Goal: Task Accomplishment & Management: Use online tool/utility

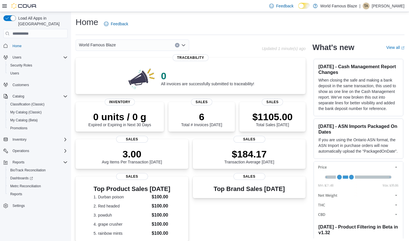
click at [378, 125] on h3 "[DATE] - ASN Imports Packaged On Dates" at bounding box center [358, 128] width 80 height 11
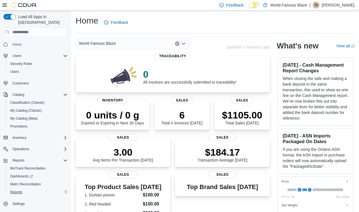
click at [24, 189] on link "Reports" at bounding box center [16, 192] width 16 height 7
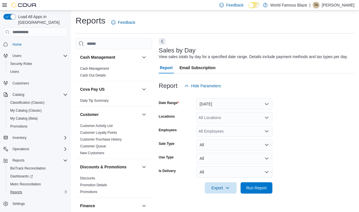
scroll to position [1, 0]
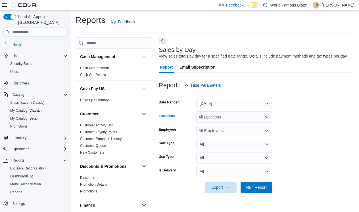
click at [217, 119] on div "All Locations" at bounding box center [234, 117] width 76 height 11
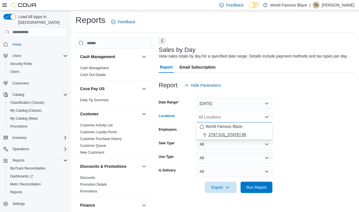
click at [218, 135] on span "2797 [US_STATE] 95" at bounding box center [227, 135] width 38 height 6
click at [218, 125] on span "World Famous Blaze" at bounding box center [224, 127] width 37 height 6
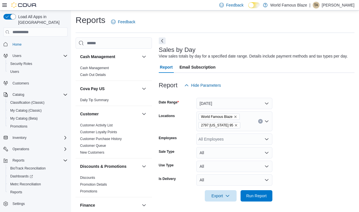
click at [168, 123] on div "Locations" at bounding box center [176, 122] width 35 height 20
click at [235, 127] on icon "Remove 2797 New York 95 from selection in this group" at bounding box center [235, 125] width 3 height 3
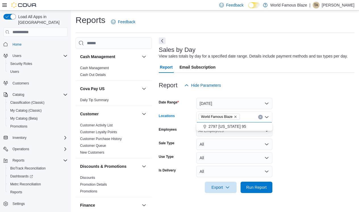
click at [235, 127] on span "2797 [US_STATE] 95" at bounding box center [227, 127] width 38 height 6
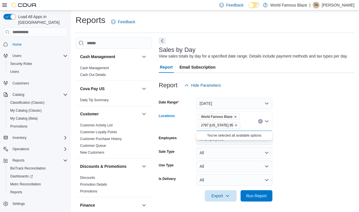
click at [237, 118] on icon "Remove World Famous Blaze from selection in this group" at bounding box center [235, 117] width 2 height 2
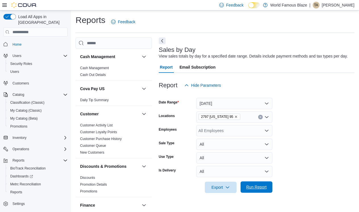
click at [262, 188] on span "Run Report" at bounding box center [256, 188] width 20 height 6
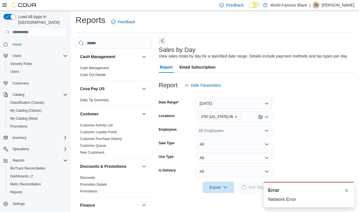
scroll to position [13, 0]
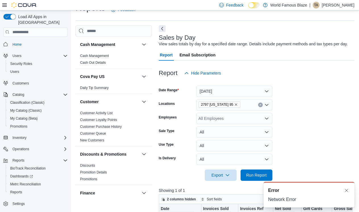
click at [262, 105] on button "Clear input" at bounding box center [260, 105] width 5 height 5
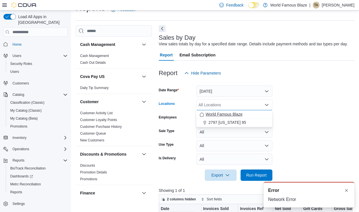
click at [257, 114] on div "World Famous Blaze" at bounding box center [234, 115] width 69 height 6
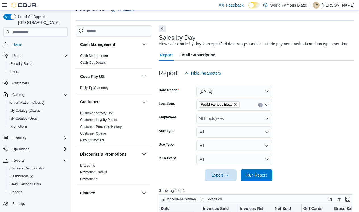
click at [307, 114] on form "Date Range [DATE] Locations World Famous Blaze Employees All Employees Sale Typ…" at bounding box center [257, 130] width 196 height 102
click at [254, 175] on span "Run Report" at bounding box center [256, 175] width 20 height 6
drag, startPoint x: 354, startPoint y: 102, endPoint x: 352, endPoint y: 123, distance: 21.7
click at [352, 123] on form "Date Range [DATE] Locations World Famous Blaze Employees All Employees Sale Typ…" at bounding box center [257, 130] width 196 height 102
click at [353, 139] on form "Date Range [DATE] Locations World Famous Blaze Employees All Employees Sale Typ…" at bounding box center [257, 130] width 196 height 102
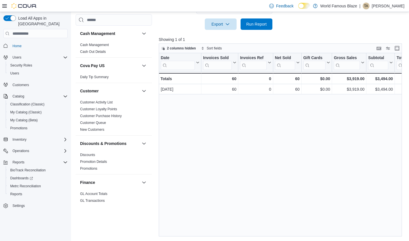
scroll to position [165, 0]
click at [16, 192] on span "Reports" at bounding box center [16, 194] width 12 height 5
click at [143, 34] on button "button" at bounding box center [144, 33] width 7 height 7
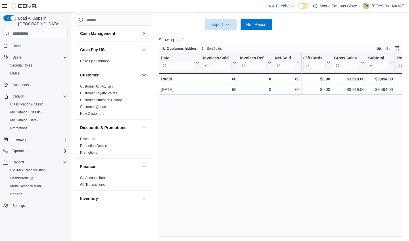
click at [143, 49] on button "button" at bounding box center [144, 49] width 7 height 7
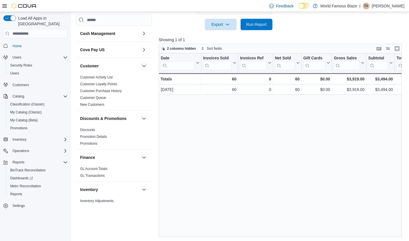
click at [145, 66] on button "button" at bounding box center [144, 65] width 7 height 7
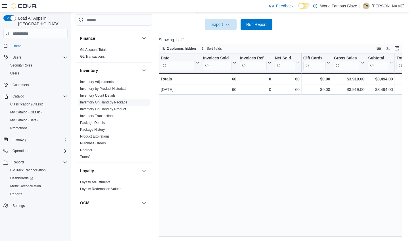
scroll to position [87, 0]
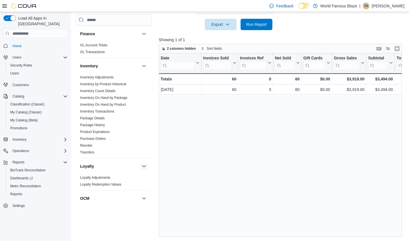
click at [143, 165] on button "button" at bounding box center [144, 166] width 7 height 7
click at [18, 192] on span "Reports" at bounding box center [16, 194] width 12 height 5
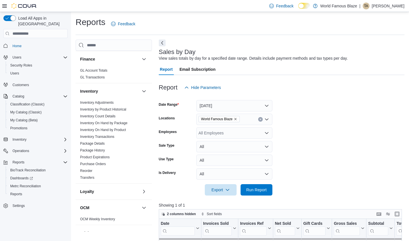
scroll to position [0, 0]
click at [164, 43] on button "Next" at bounding box center [162, 42] width 7 height 7
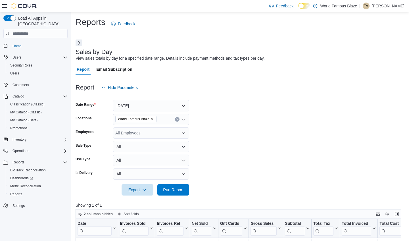
click at [136, 134] on div "All Employees" at bounding box center [151, 132] width 76 height 11
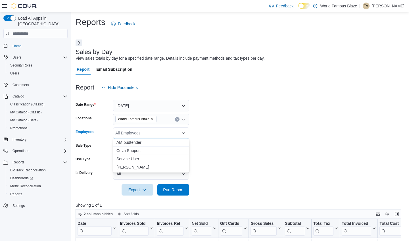
click at [220, 119] on form "Date Range [DATE] Locations World Famous Blaze Employees All Employees Combo bo…" at bounding box center [240, 144] width 329 height 102
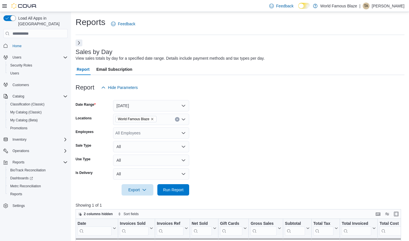
click at [180, 147] on button "All" at bounding box center [151, 146] width 76 height 11
click at [172, 166] on span "Sale" at bounding box center [154, 169] width 65 height 7
click at [171, 186] on span "Run Report" at bounding box center [173, 189] width 25 height 11
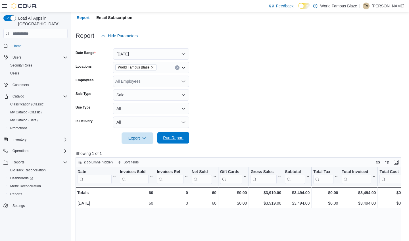
scroll to position [55, 0]
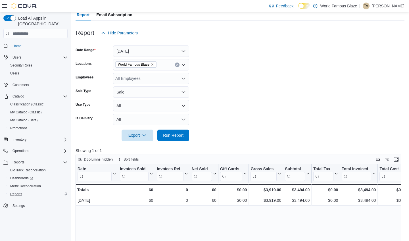
click at [17, 192] on span "Reports" at bounding box center [16, 194] width 12 height 5
click at [12, 192] on span "Reports" at bounding box center [16, 194] width 12 height 5
click at [16, 44] on span "Home" at bounding box center [16, 46] width 9 height 5
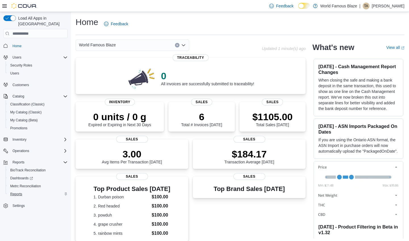
click at [20, 191] on span "Reports" at bounding box center [16, 194] width 12 height 7
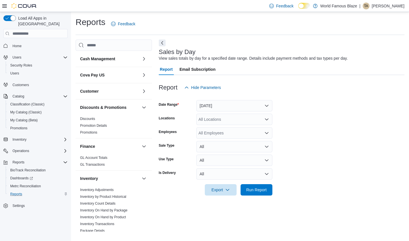
click at [173, 214] on div "Sales by Day View sales totals by day for a specified date range. Details inclu…" at bounding box center [282, 135] width 246 height 192
drag, startPoint x: 173, startPoint y: 214, endPoint x: 179, endPoint y: 198, distance: 16.9
click at [179, 198] on div "Sales by Day View sales totals by day for a specified date range. Details inclu…" at bounding box center [282, 135] width 246 height 192
click at [179, 198] on div at bounding box center [282, 198] width 246 height 7
drag, startPoint x: 116, startPoint y: 190, endPoint x: 115, endPoint y: 186, distance: 4.0
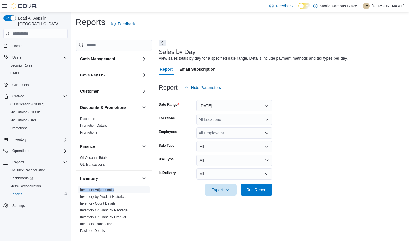
click at [115, 187] on span "Inventory Adjustments" at bounding box center [114, 189] width 72 height 7
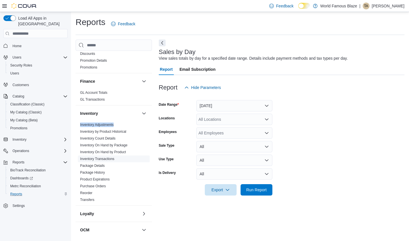
scroll to position [71, 0]
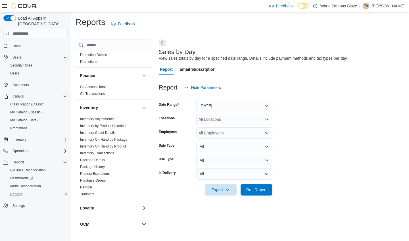
click at [214, 121] on div "All Locations" at bounding box center [234, 119] width 76 height 11
click at [217, 136] on span "2797 [US_STATE] 95" at bounding box center [227, 137] width 38 height 6
click at [254, 189] on span "Run Report" at bounding box center [256, 190] width 20 height 6
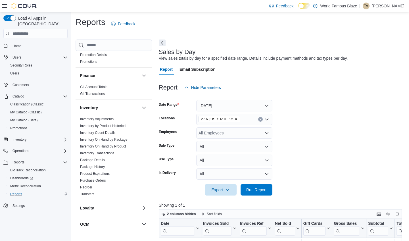
drag, startPoint x: 254, startPoint y: 189, endPoint x: 254, endPoint y: 182, distance: 6.3
click at [253, 184] on div "Export Run Report" at bounding box center [216, 189] width 114 height 11
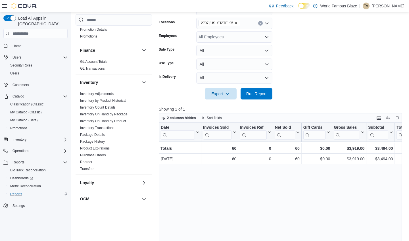
scroll to position [98, 0]
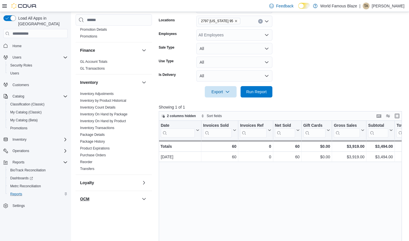
click at [117, 197] on button "OCM" at bounding box center [109, 199] width 59 height 6
click at [141, 199] on button "button" at bounding box center [144, 198] width 7 height 7
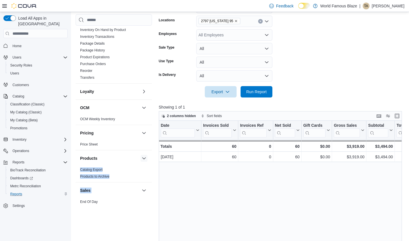
drag, startPoint x: 141, startPoint y: 199, endPoint x: 146, endPoint y: 156, distance: 43.5
click at [146, 156] on div "Cash Management Cash Management Cash Out Details Cova Pay US Daily Tip Summary …" at bounding box center [114, 116] width 76 height 181
click at [139, 214] on div "Cash Management Cash Management Cash Out Details Cova Pay US Daily Tip Summary …" at bounding box center [114, 122] width 76 height 217
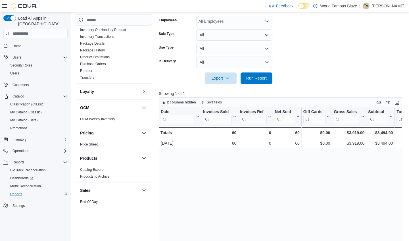
scroll to position [108, 0]
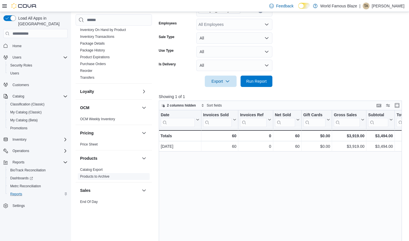
click at [97, 201] on link "End Of Day" at bounding box center [89, 202] width 18 height 4
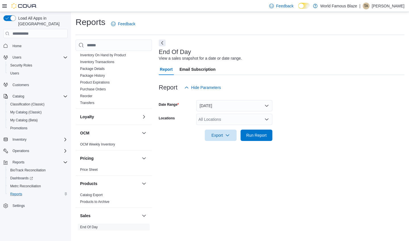
click at [246, 108] on button "[DATE]" at bounding box center [234, 105] width 76 height 11
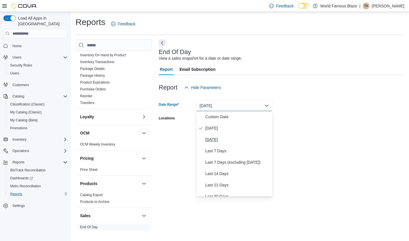
click at [230, 138] on span "[DATE]" at bounding box center [237, 139] width 65 height 7
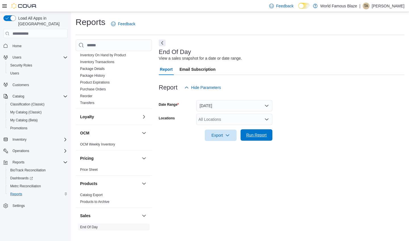
click at [250, 138] on span "Run Report" at bounding box center [256, 134] width 25 height 11
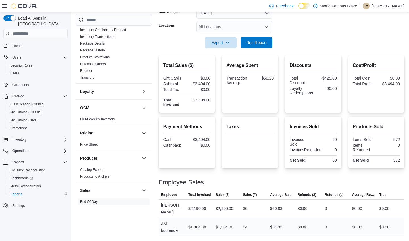
scroll to position [92, 0]
click at [191, 209] on div "$2,190.00" at bounding box center [197, 208] width 18 height 7
click at [170, 231] on div "AM budtender" at bounding box center [172, 227] width 27 height 18
click at [22, 160] on span "Reports" at bounding box center [18, 162] width 12 height 5
click at [15, 44] on span "Home" at bounding box center [16, 46] width 9 height 5
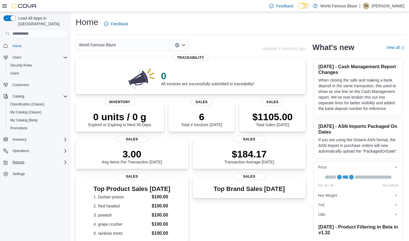
click at [21, 160] on span "Reports" at bounding box center [18, 162] width 12 height 5
click at [19, 192] on span "Reports" at bounding box center [16, 194] width 12 height 5
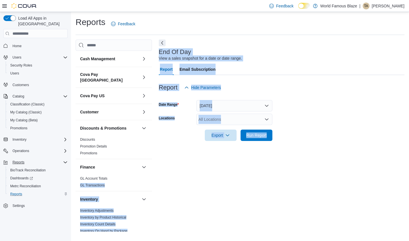
drag, startPoint x: 117, startPoint y: 174, endPoint x: 175, endPoint y: 177, distance: 58.0
click at [175, 177] on div "Cash Management Cash Management Cash Out Details Cova Pay Canada Fee and Settle…" at bounding box center [240, 135] width 329 height 192
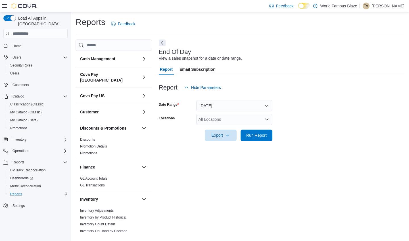
click at [175, 177] on div "End Of Day View a sales snapshot for a date or date range. Report Email Subscri…" at bounding box center [282, 135] width 246 height 192
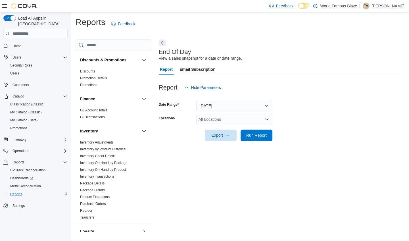
scroll to position [68, 0]
click at [21, 44] on span "Home" at bounding box center [16, 46] width 9 height 5
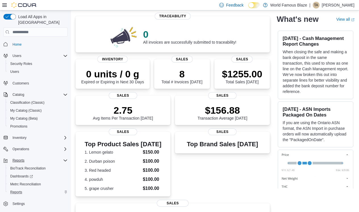
scroll to position [7, 0]
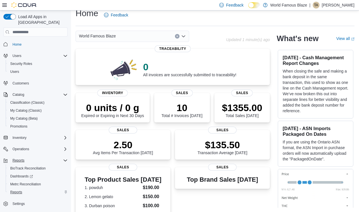
click at [18, 190] on span "Reports" at bounding box center [16, 192] width 12 height 5
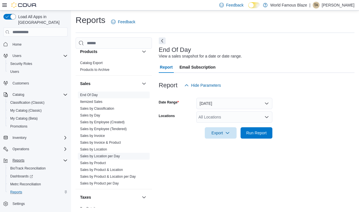
scroll to position [319, 0]
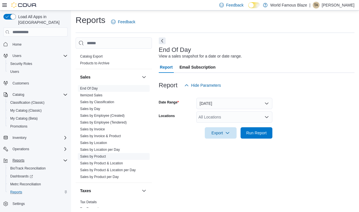
click at [101, 155] on link "Sales by Product" at bounding box center [93, 157] width 26 height 4
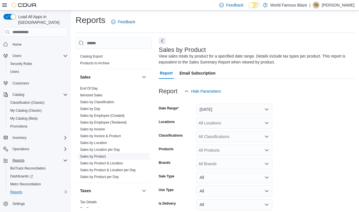
scroll to position [19, 0]
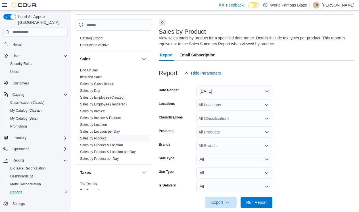
click at [16, 42] on span "Home" at bounding box center [16, 44] width 9 height 5
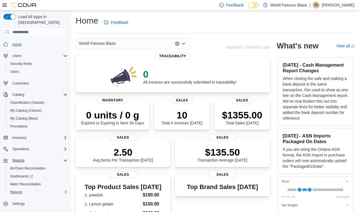
click at [23, 41] on link "Home" at bounding box center [17, 44] width 14 height 7
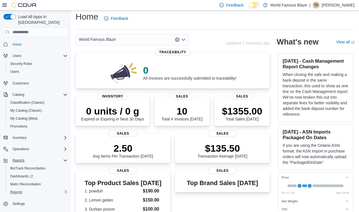
click at [22, 158] on span "Reports" at bounding box center [18, 160] width 12 height 5
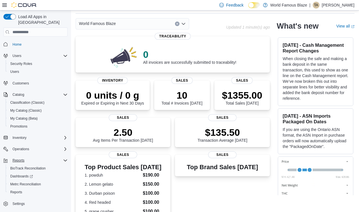
scroll to position [23, 0]
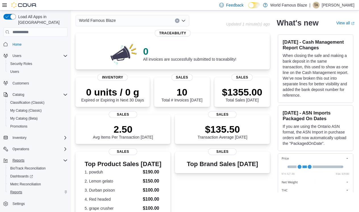
click at [18, 190] on span "Reports" at bounding box center [16, 192] width 12 height 5
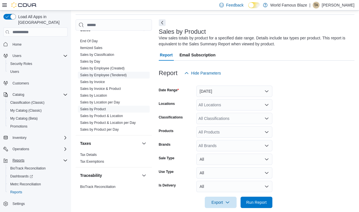
scroll to position [350, 0]
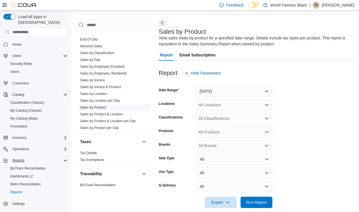
click at [104, 106] on link "Sales by Product" at bounding box center [93, 108] width 26 height 4
click at [218, 105] on div "All Locations" at bounding box center [234, 104] width 76 height 11
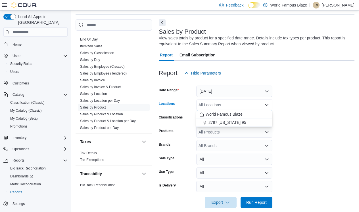
click at [218, 111] on button "World Famous Blaze" at bounding box center [234, 114] width 76 height 8
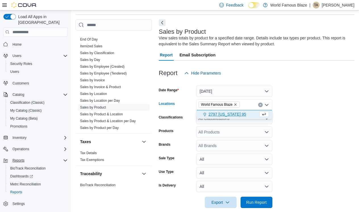
click at [231, 116] on span "2797 [US_STATE] 95" at bounding box center [227, 115] width 38 height 6
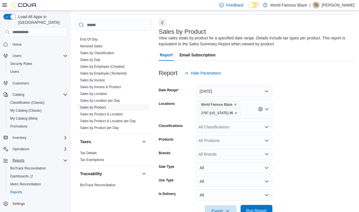
click at [262, 208] on span "Run Report" at bounding box center [256, 210] width 25 height 11
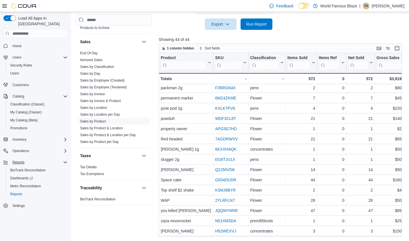
scroll to position [207, 0]
click at [14, 43] on span "Home" at bounding box center [16, 46] width 9 height 7
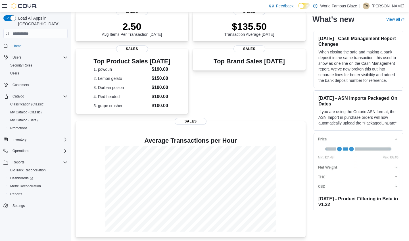
scroll to position [127, 0]
click at [18, 192] on span "Reports" at bounding box center [16, 194] width 12 height 5
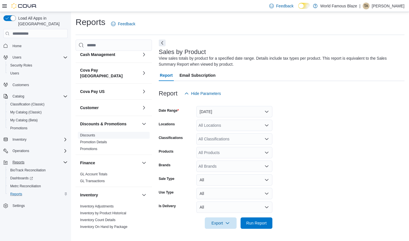
scroll to position [26, 0]
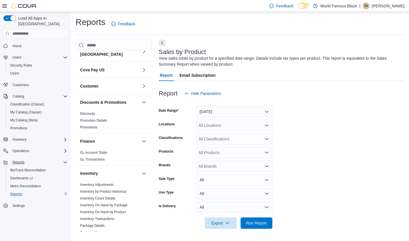
click at [217, 112] on button "[DATE]" at bounding box center [234, 111] width 76 height 11
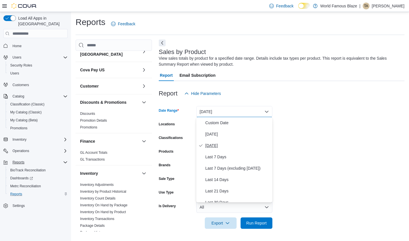
click at [214, 147] on span "[DATE]" at bounding box center [237, 145] width 65 height 7
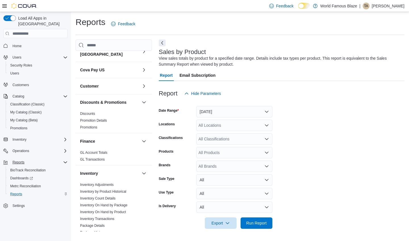
click at [218, 125] on div "All Locations" at bounding box center [234, 125] width 76 height 11
click at [218, 142] on span "2797 [US_STATE] 95" at bounding box center [227, 143] width 38 height 6
click at [256, 222] on span "Run Report" at bounding box center [256, 223] width 20 height 6
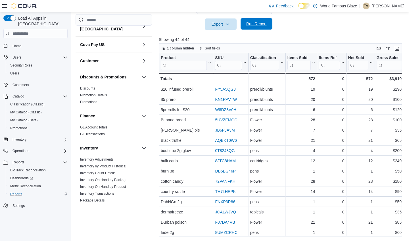
scroll to position [199, 0]
drag, startPoint x: 295, startPoint y: 49, endPoint x: 292, endPoint y: 70, distance: 22.1
click at [260, 46] on div "1 column hidden Sort fields" at bounding box center [280, 49] width 243 height 10
click at [131, 85] on span "Discounts" at bounding box center [114, 88] width 72 height 7
click at [89, 85] on span "Discounts" at bounding box center [114, 88] width 72 height 7
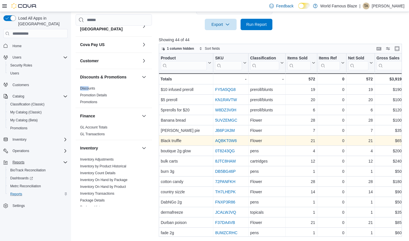
scroll to position [198, 0]
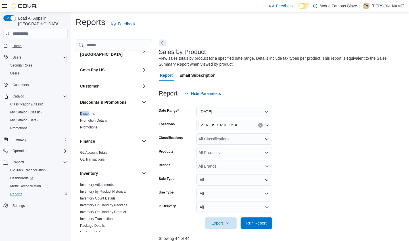
click at [18, 44] on span "Home" at bounding box center [16, 46] width 9 height 5
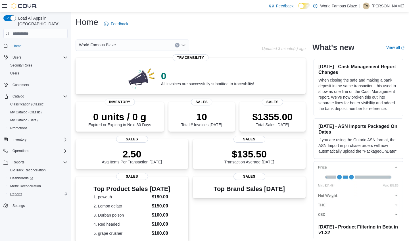
click at [18, 192] on span "Reports" at bounding box center [16, 194] width 12 height 5
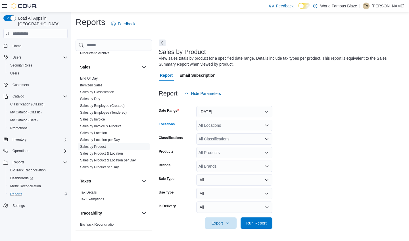
click at [235, 124] on div "All Locations" at bounding box center [234, 125] width 76 height 11
click at [232, 137] on span "World Famous Blaze" at bounding box center [224, 135] width 37 height 6
click at [222, 225] on span "Export" at bounding box center [220, 222] width 25 height 11
click at [221, 189] on span "Export to Excel" at bounding box center [222, 188] width 26 height 5
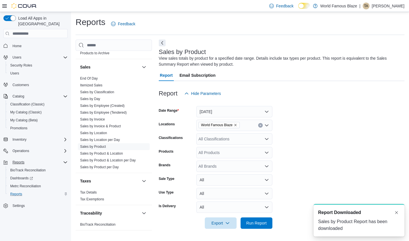
click at [356, 222] on div "Sales by Product Report has been downloaded" at bounding box center [359, 225] width 82 height 14
click at [20, 44] on span "Home" at bounding box center [16, 46] width 9 height 5
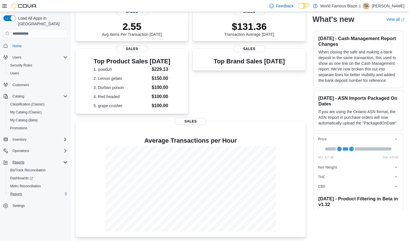
scroll to position [127, 0]
click at [25, 159] on button "Reports" at bounding box center [18, 162] width 16 height 7
click at [22, 160] on span "Reports" at bounding box center [18, 162] width 12 height 5
click at [18, 192] on span "Reports" at bounding box center [16, 194] width 12 height 5
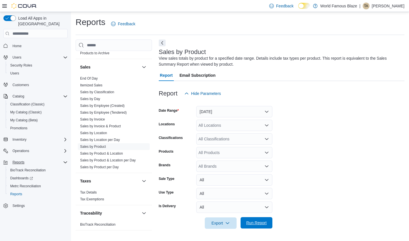
click at [258, 222] on span "Run Report" at bounding box center [256, 223] width 20 height 6
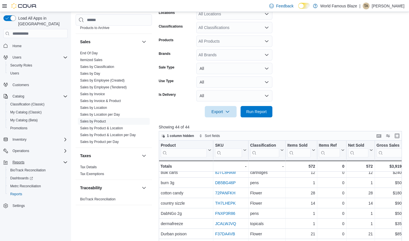
scroll to position [112, 0]
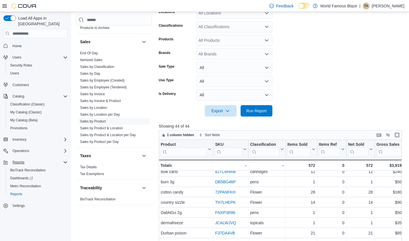
drag, startPoint x: 363, startPoint y: 137, endPoint x: 322, endPoint y: 152, distance: 43.7
click at [307, 140] on div "1 column hidden Sort fields" at bounding box center [280, 135] width 243 height 10
drag, startPoint x: 335, startPoint y: 165, endPoint x: 261, endPoint y: 160, distance: 74.6
click at [272, 164] on div "-" at bounding box center [267, 165] width 34 height 7
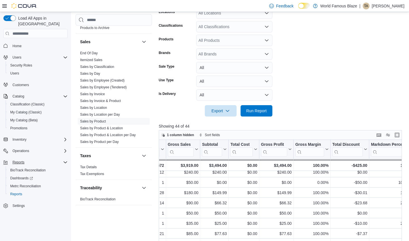
scroll to position [75, 213]
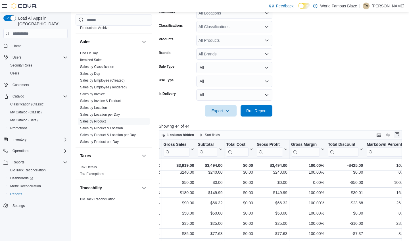
click at [398, 136] on button "Enter fullscreen" at bounding box center [397, 134] width 7 height 7
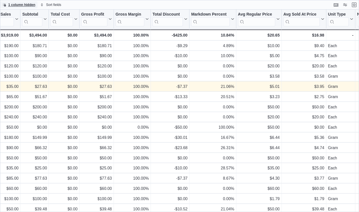
scroll to position [0, 0]
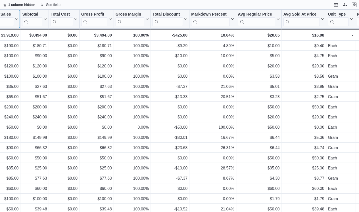
drag, startPoint x: 4, startPoint y: 14, endPoint x: 5, endPoint y: 9, distance: 4.9
click at [4, 10] on div "Gross Sales Click to view column header actions" at bounding box center [3, 19] width 34 height 19
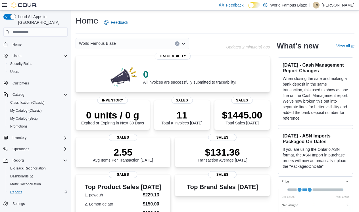
click at [16, 190] on span "Reports" at bounding box center [16, 192] width 12 height 5
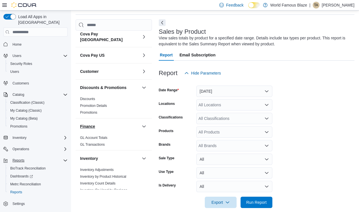
scroll to position [24, 0]
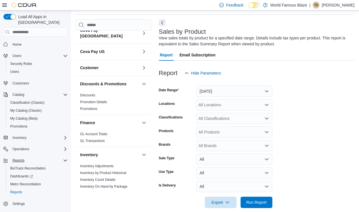
click at [233, 106] on div "All Locations" at bounding box center [234, 104] width 76 height 11
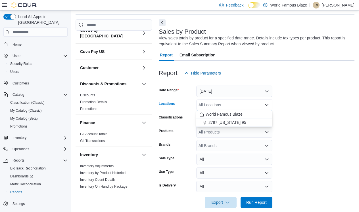
click at [237, 114] on span "World Famous Blaze" at bounding box center [224, 115] width 37 height 6
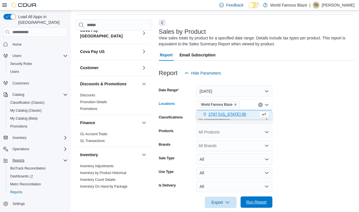
click at [257, 201] on span "Run Report" at bounding box center [256, 203] width 20 height 6
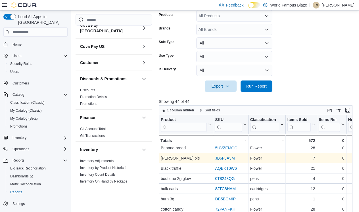
scroll to position [34, 0]
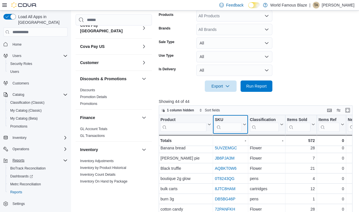
click at [245, 128] on button "SKU" at bounding box center [230, 125] width 31 height 14
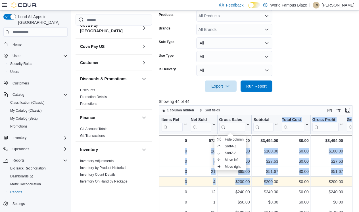
scroll to position [198, 0]
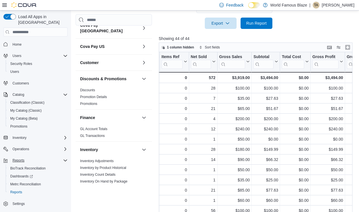
drag, startPoint x: 272, startPoint y: 119, endPoint x: 277, endPoint y: 55, distance: 65.0
click at [277, 55] on div "Product Click to view column header actions SKU Click to view column header act…" at bounding box center [256, 132] width 194 height 160
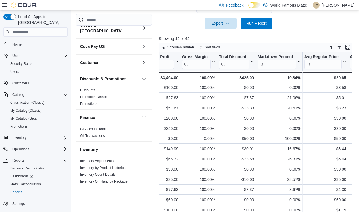
scroll to position [32, 322]
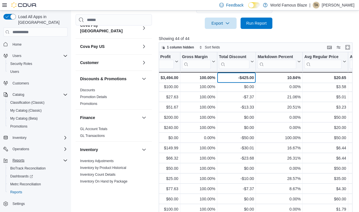
click at [232, 78] on div "-$425.00" at bounding box center [236, 77] width 35 height 7
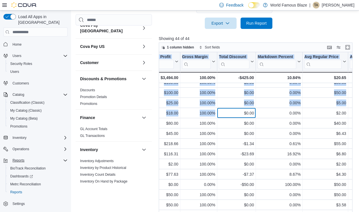
drag, startPoint x: 249, startPoint y: 109, endPoint x: 245, endPoint y: 40, distance: 68.9
click at [245, 40] on div "Showing 44 of 44 1 column hidden Sort fields Product Click to view column heade…" at bounding box center [257, 124] width 196 height 177
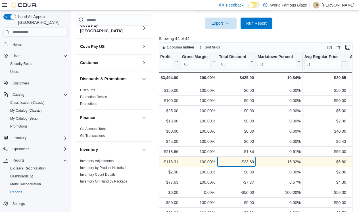
click at [234, 160] on div "-$23.69" at bounding box center [236, 162] width 35 height 7
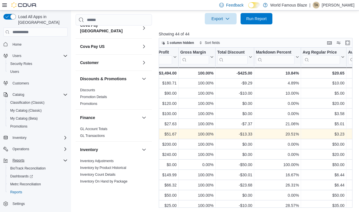
scroll to position [1, 325]
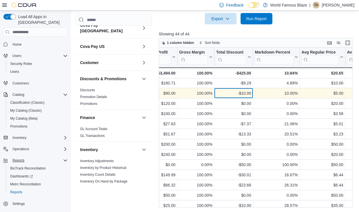
click at [231, 89] on div "-$10.00 - Total Discount, column 12, row 2" at bounding box center [233, 94] width 39 height 10
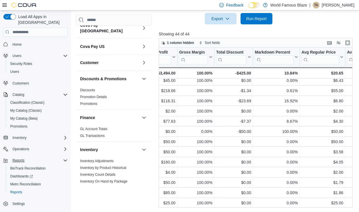
scroll to position [310, 325]
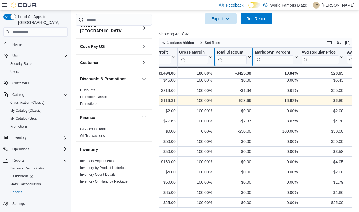
drag, startPoint x: 249, startPoint y: 51, endPoint x: 242, endPoint y: 100, distance: 49.0
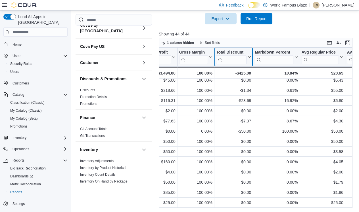
click at [249, 60] on button "Total Discount" at bounding box center [233, 57] width 35 height 14
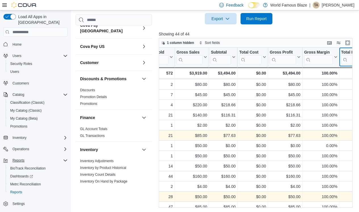
scroll to position [295, 208]
